Goal: Transaction & Acquisition: Purchase product/service

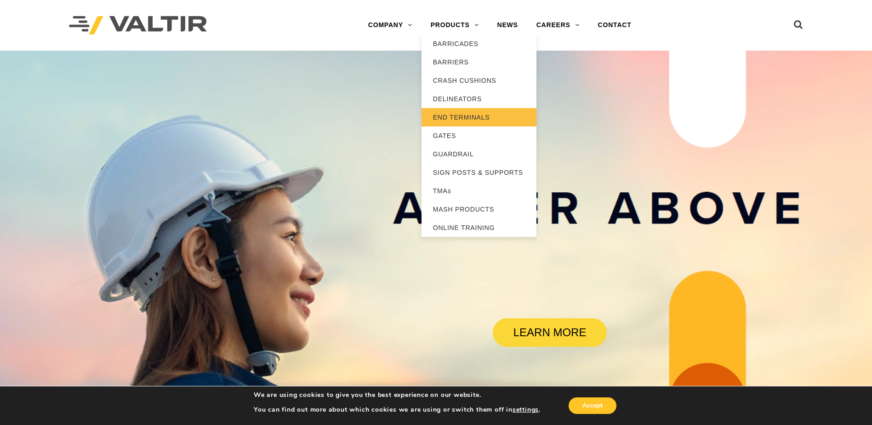
click at [464, 117] on link "END TERMINALS" at bounding box center [479, 117] width 115 height 18
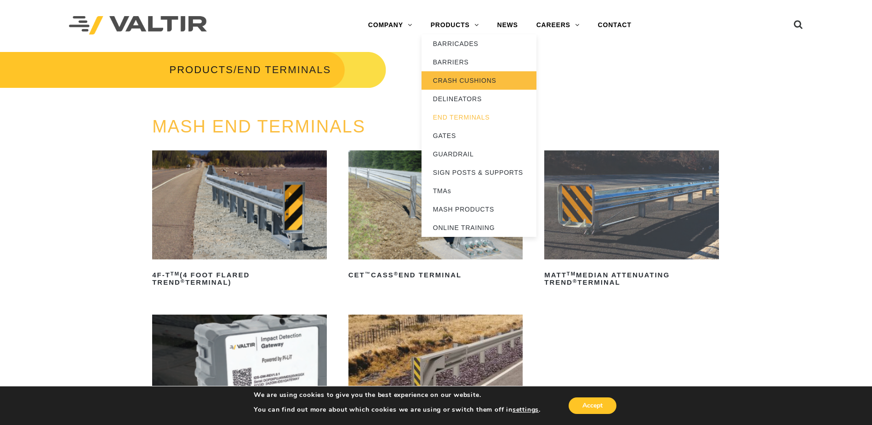
click at [459, 77] on link "CRASH CUSHIONS" at bounding box center [479, 80] width 115 height 18
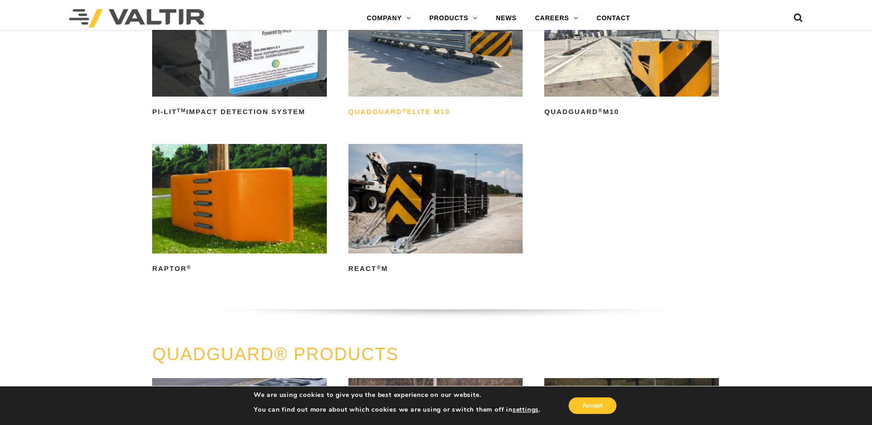
scroll to position [322, 0]
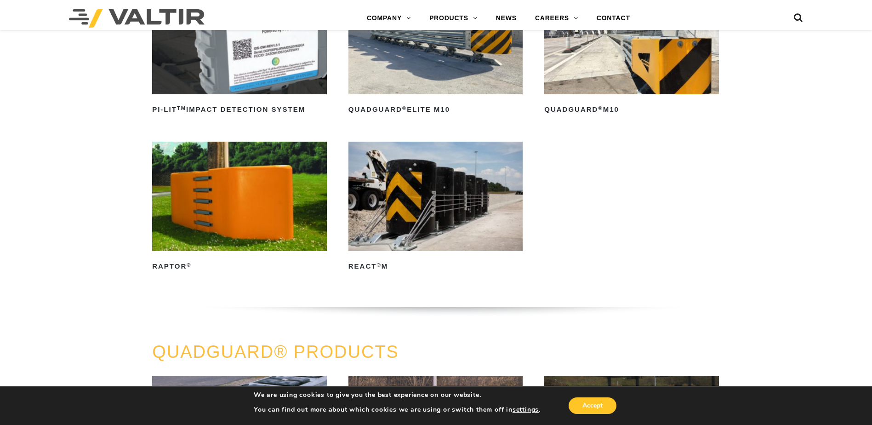
click at [414, 222] on img at bounding box center [436, 196] width 175 height 109
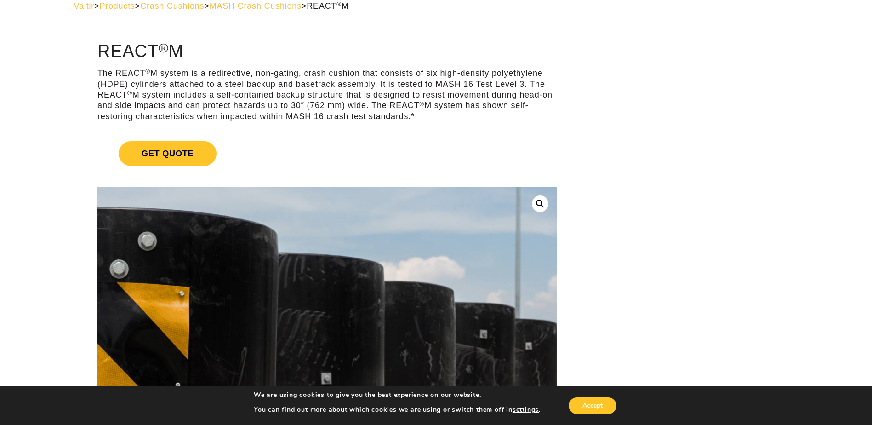
scroll to position [46, 0]
